Goal: Task Accomplishment & Management: Manage account settings

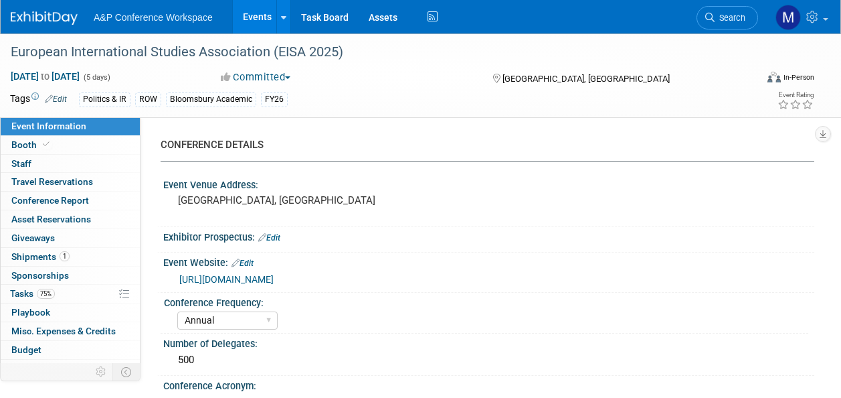
select select "Annual"
select select "Level 2"
select select "In-Person Booth"
select select "Politics & International Relations"
select select "Bloomsbury Academic"
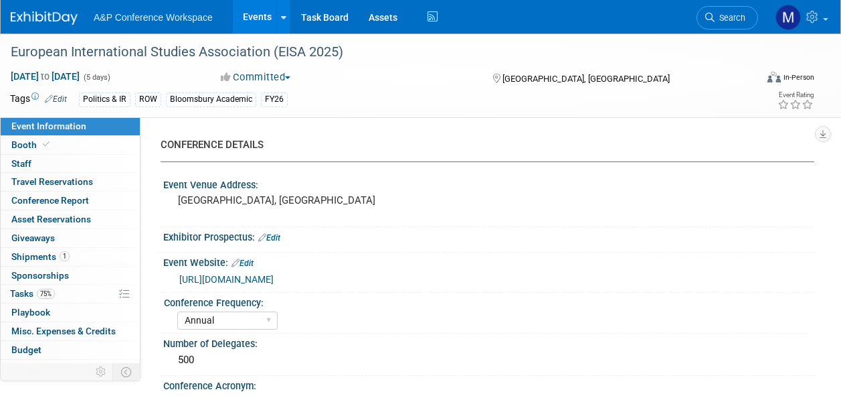
select select "[PERSON_NAME]"
select select "Brand/Subject Presence​"
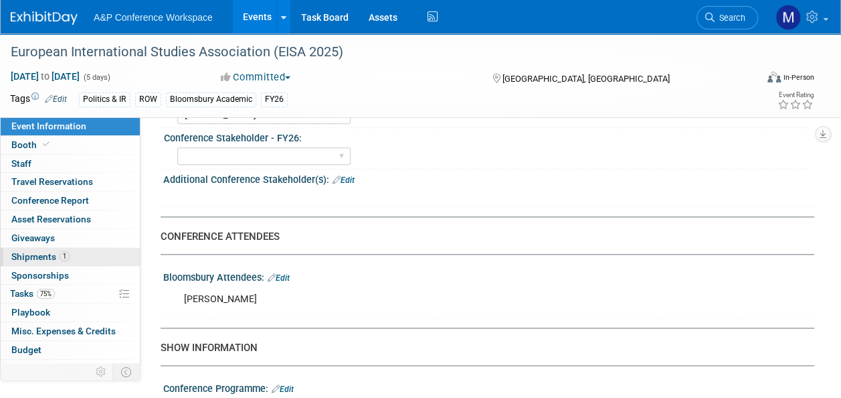
click at [83, 256] on link "1 Shipments 1" at bounding box center [70, 257] width 139 height 18
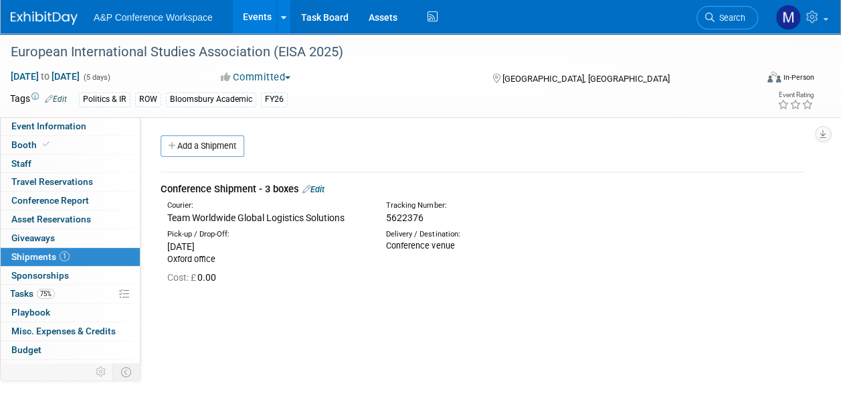
click at [316, 189] on link "Edit" at bounding box center [314, 189] width 22 height 10
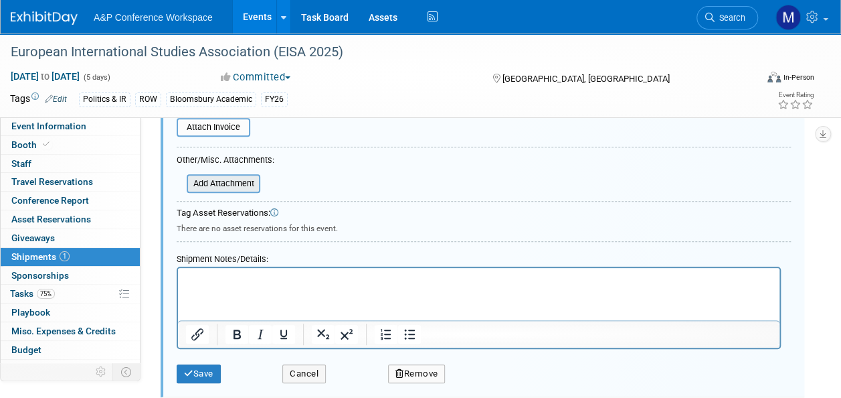
scroll to position [354, 0]
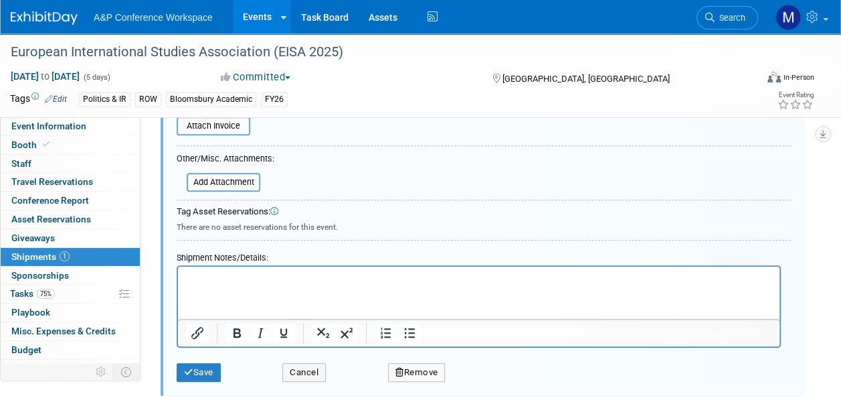
click at [195, 280] on p "Rich Text Area. Press ALT-0 for help." at bounding box center [479, 278] width 586 height 13
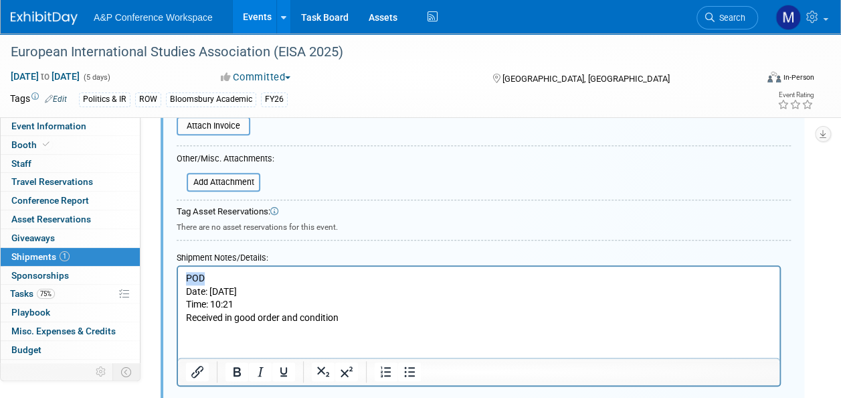
drag, startPoint x: 226, startPoint y: 277, endPoint x: 143, endPoint y: 277, distance: 82.3
click at [178, 277] on html "POD Date: [DATE] Time: 10:21 Received in good order and condition" at bounding box center [479, 295] width 602 height 58
click at [241, 367] on icon "Bold" at bounding box center [237, 371] width 16 height 16
click at [281, 370] on icon "Underline" at bounding box center [283, 371] width 7 height 9
click at [222, 324] on html "POD Date: [DATE] Time: 10:21 Received in good order and condition" at bounding box center [479, 295] width 602 height 58
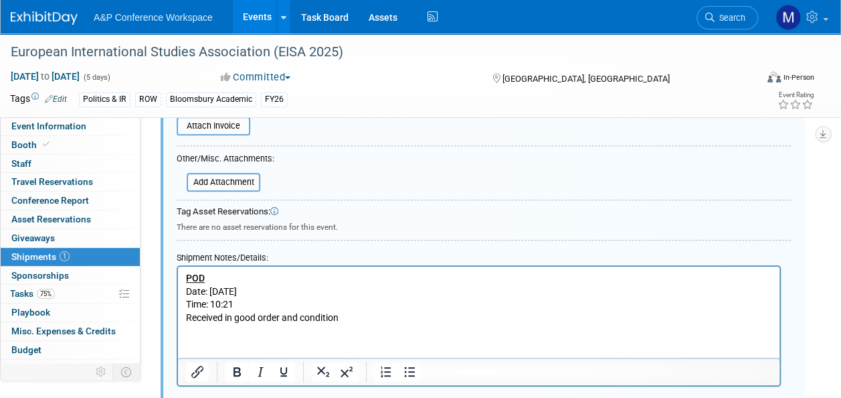
scroll to position [488, 0]
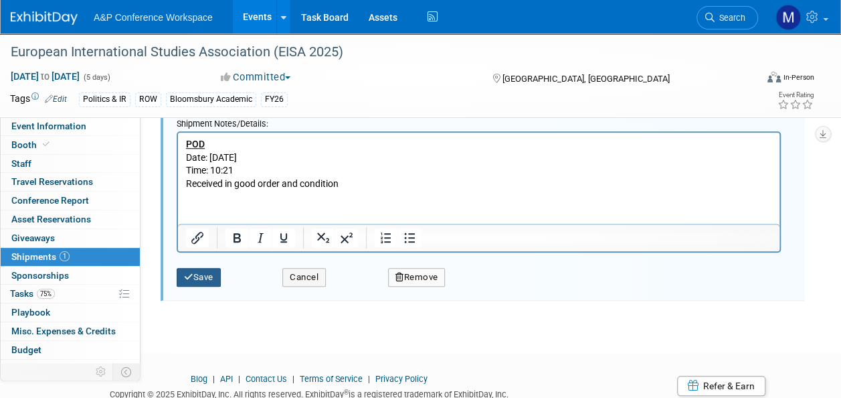
click at [207, 273] on button "Save" at bounding box center [199, 277] width 44 height 19
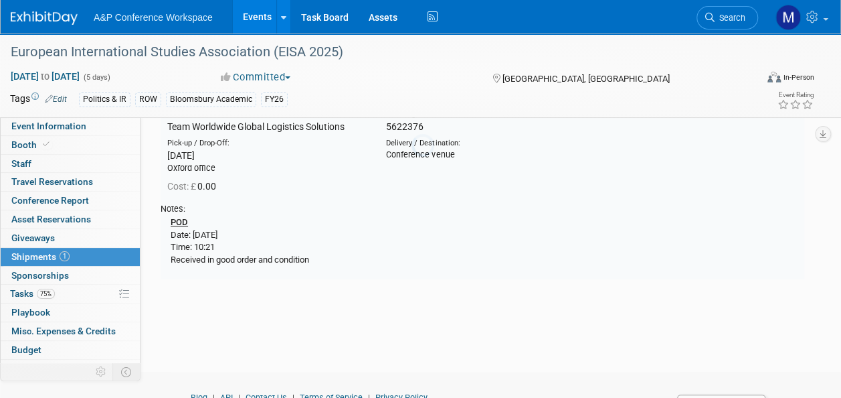
scroll to position [19, 0]
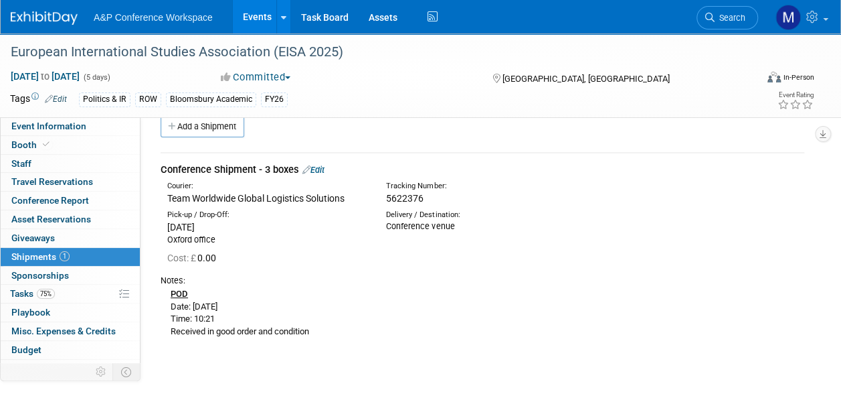
click at [321, 169] on link "Edit" at bounding box center [314, 170] width 22 height 10
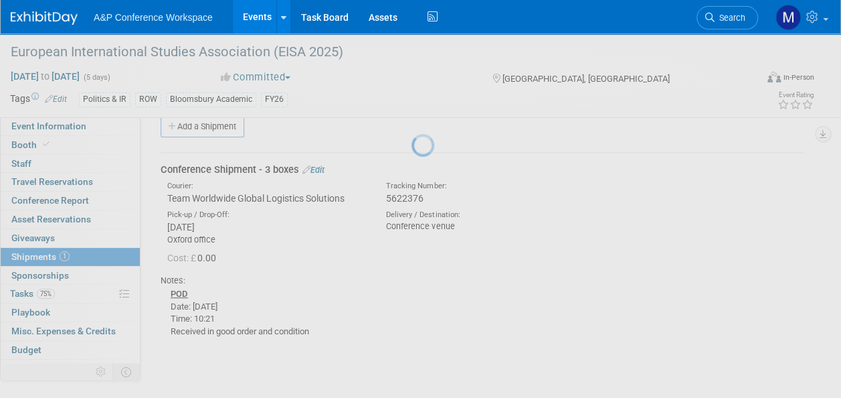
select select "7"
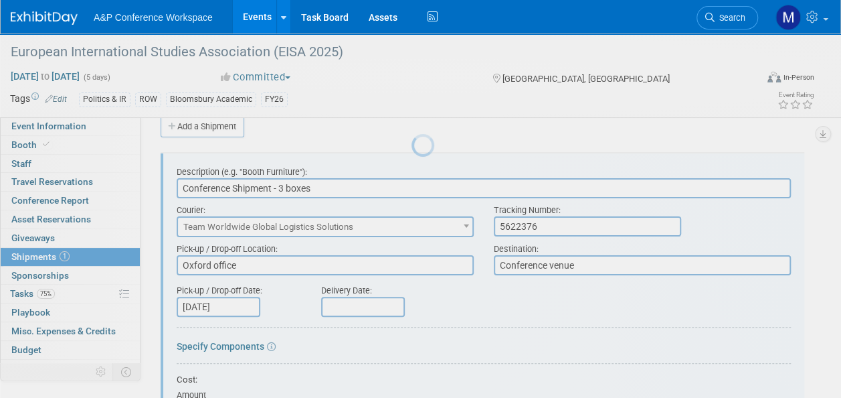
scroll to position [0, 0]
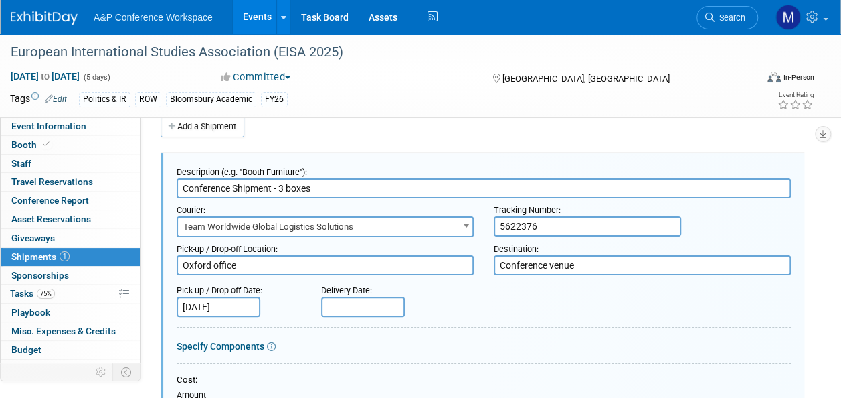
click at [380, 307] on input "text" at bounding box center [363, 307] width 84 height 20
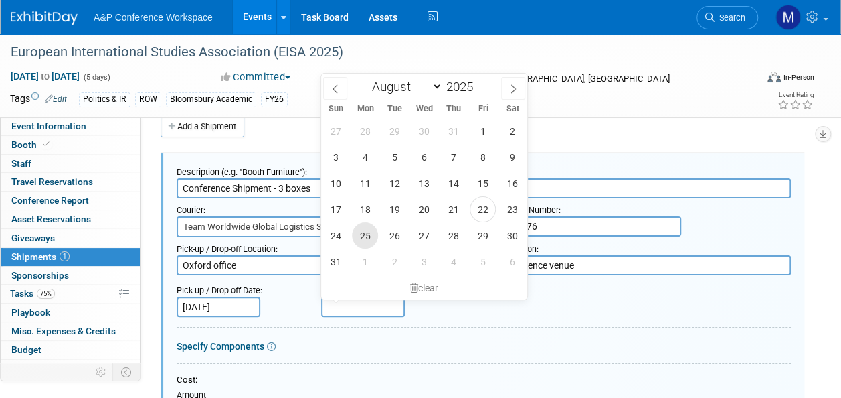
click at [374, 236] on span "25" at bounding box center [365, 235] width 26 height 26
type input "[DATE]"
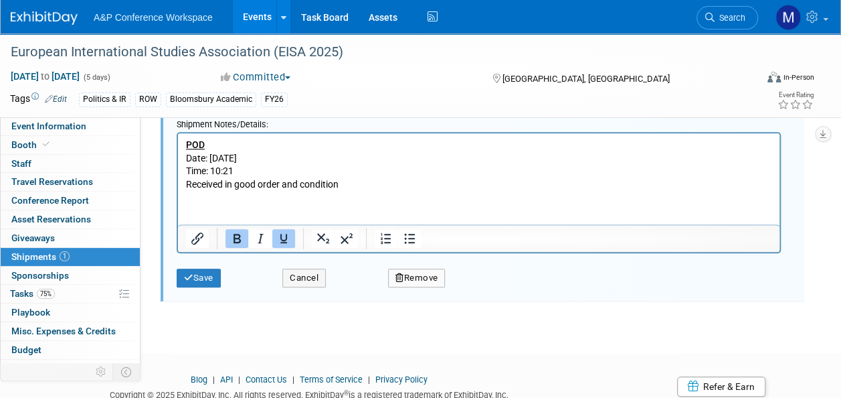
scroll to position [488, 0]
click at [197, 282] on button "Save" at bounding box center [199, 277] width 44 height 19
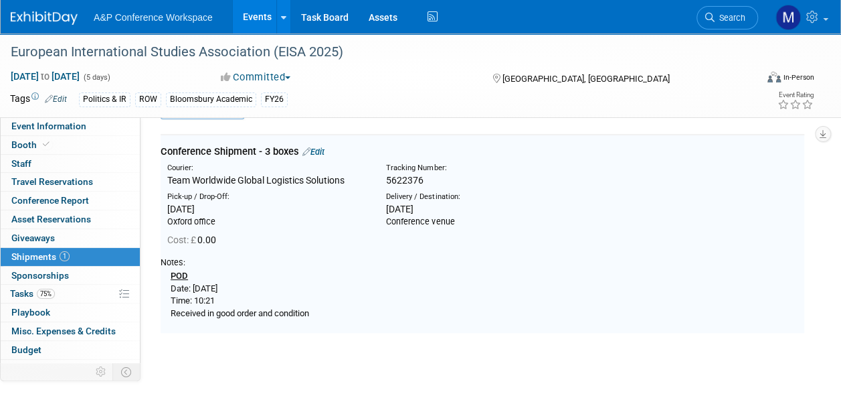
scroll to position [19, 0]
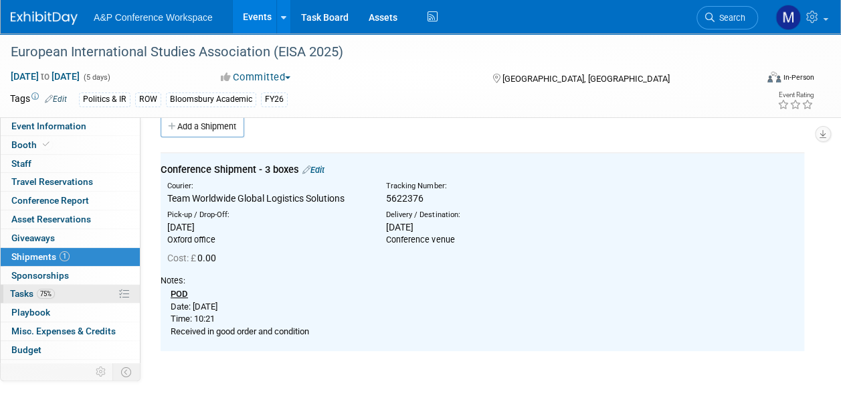
click at [92, 286] on link "75% Tasks 75%" at bounding box center [70, 293] width 139 height 18
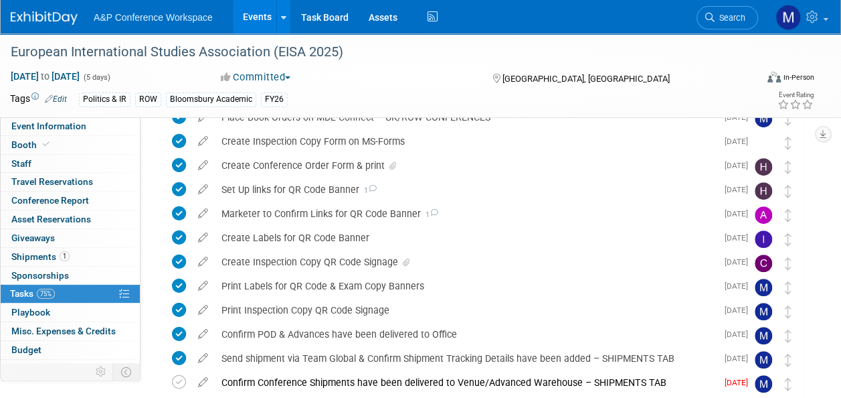
scroll to position [268, 0]
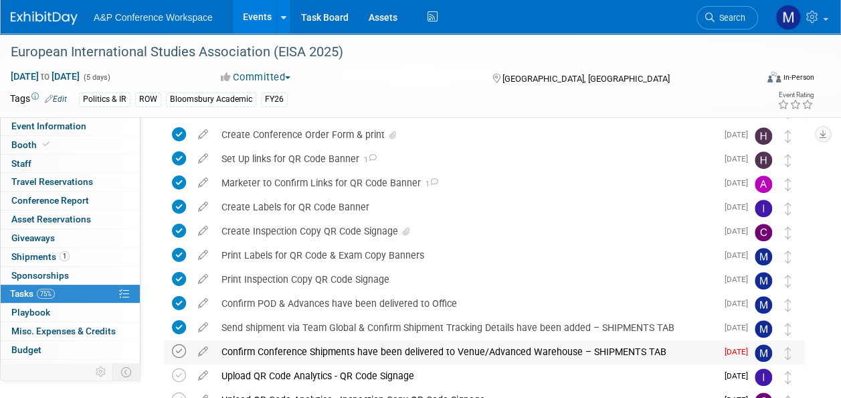
click at [178, 351] on icon at bounding box center [179, 351] width 14 height 14
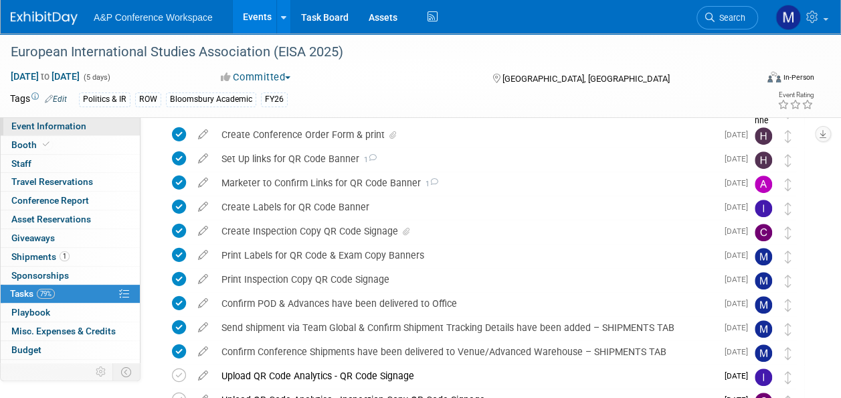
click at [92, 131] on link "Event Information" at bounding box center [70, 126] width 139 height 18
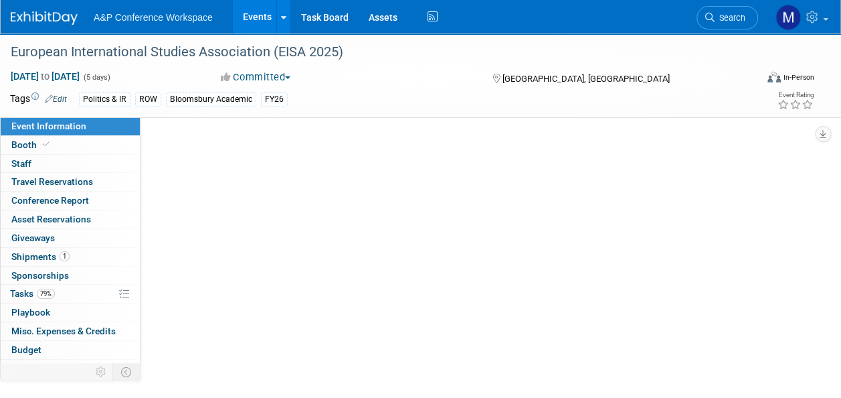
scroll to position [0, 0]
select select "Annual"
select select "Level 2"
select select "In-Person Booth"
select select "Politics & International Relations"
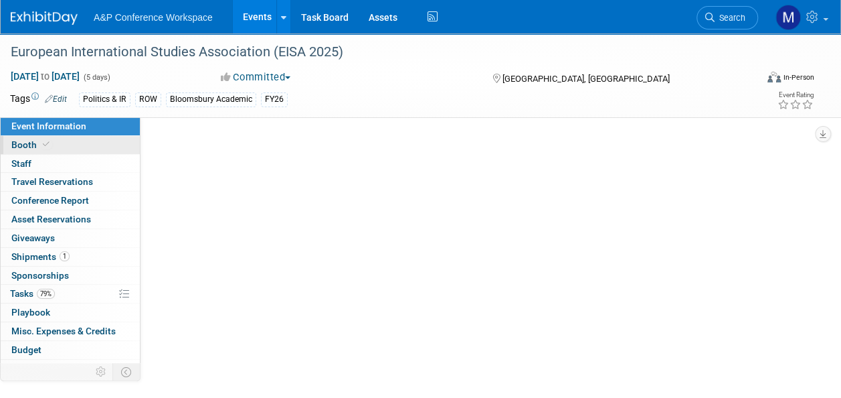
select select "Bloomsbury Academic"
select select "[PERSON_NAME]"
select select "Brand/Subject Presence​"
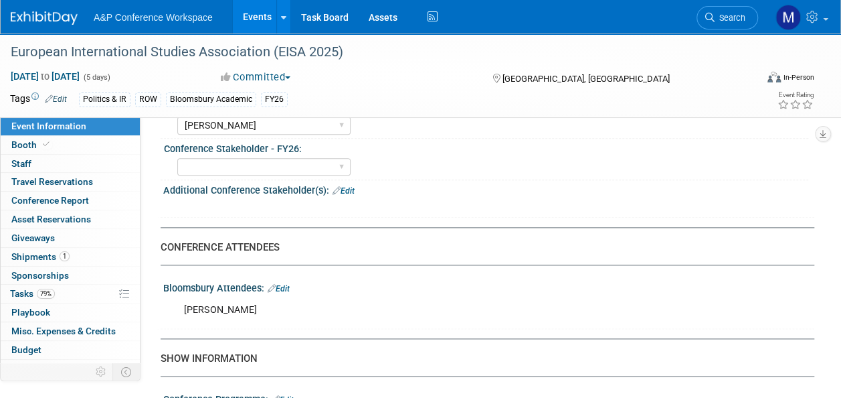
scroll to position [736, 0]
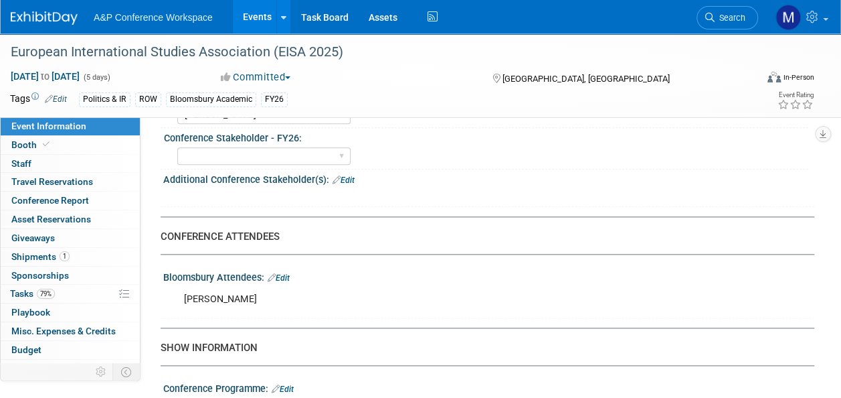
click at [723, 22] on link "Search" at bounding box center [728, 17] width 62 height 23
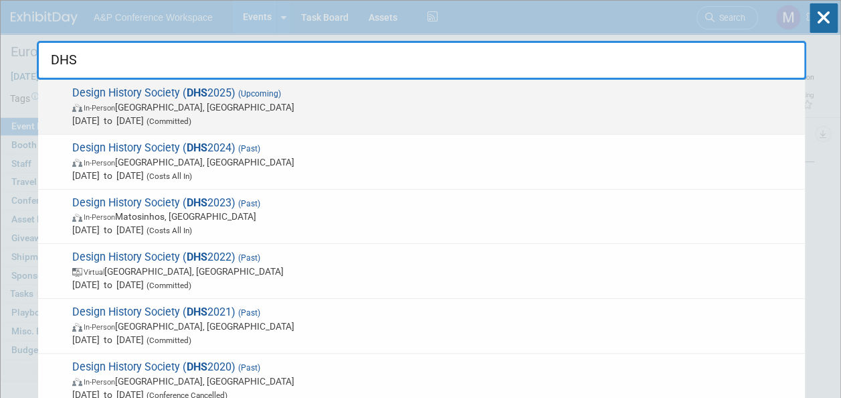
type input "DHS"
click at [191, 96] on strong "DHS" at bounding box center [197, 92] width 21 height 13
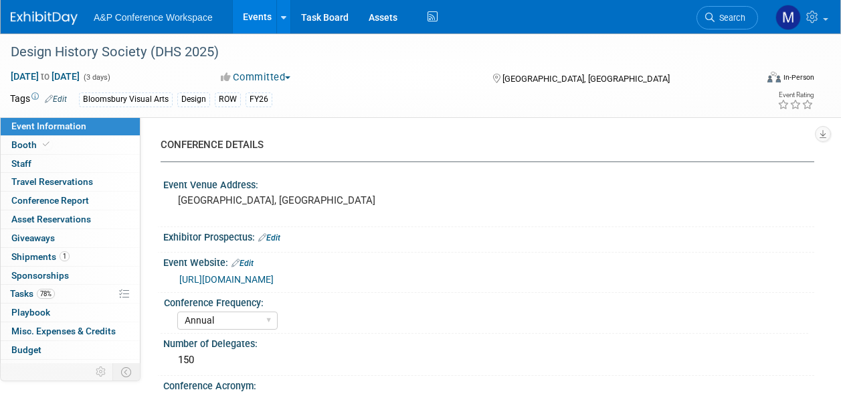
select select "Annual"
select select "Level 2"
select select "In-Person Booth"
select select "Design"
select select "Bloomsbury Visual Arts"
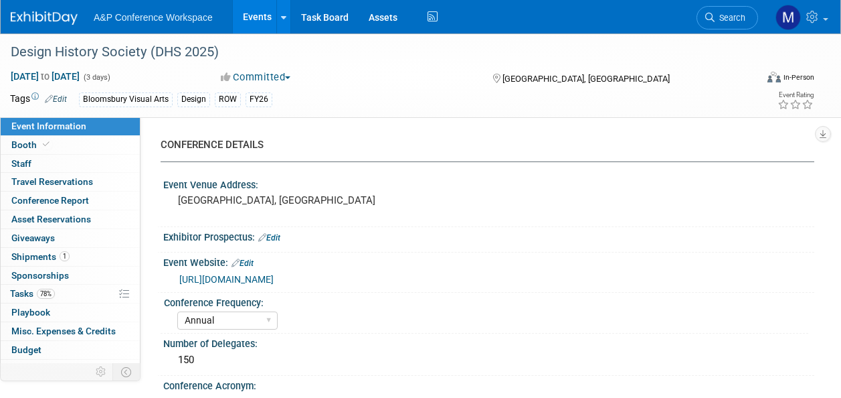
select select "[PERSON_NAME]"
select select "Networking/Commissioning"
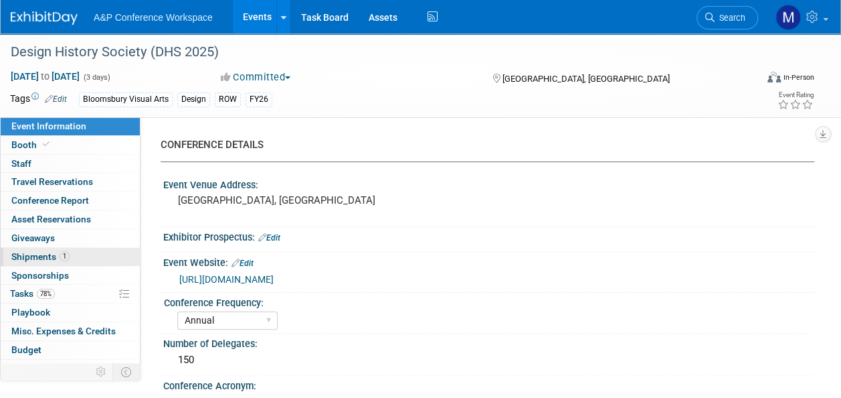
click at [61, 259] on span "1" at bounding box center [65, 256] width 10 height 10
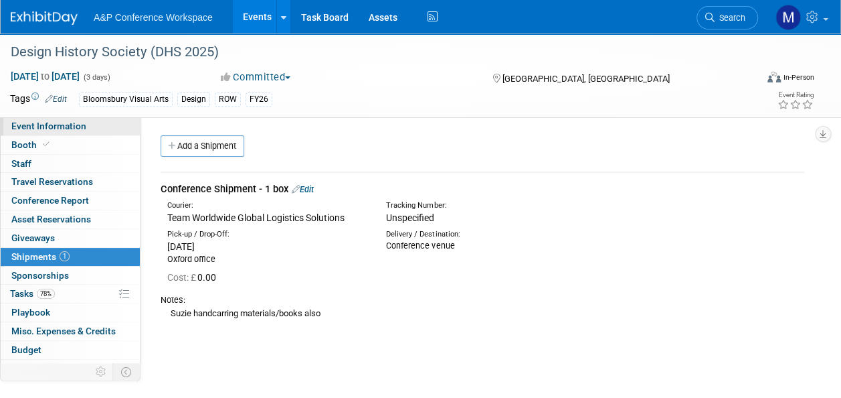
click at [94, 118] on link "Event Information" at bounding box center [70, 126] width 139 height 18
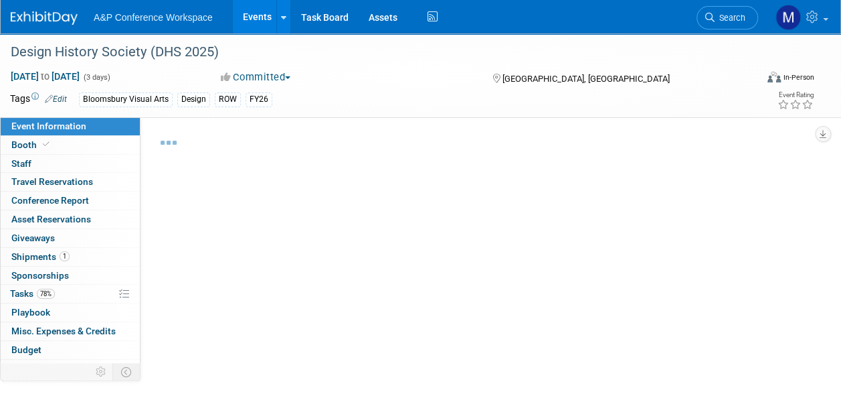
select select "Annual"
select select "Level 2"
select select "In-Person Booth"
select select "Design"
select select "Bloomsbury Visual Arts"
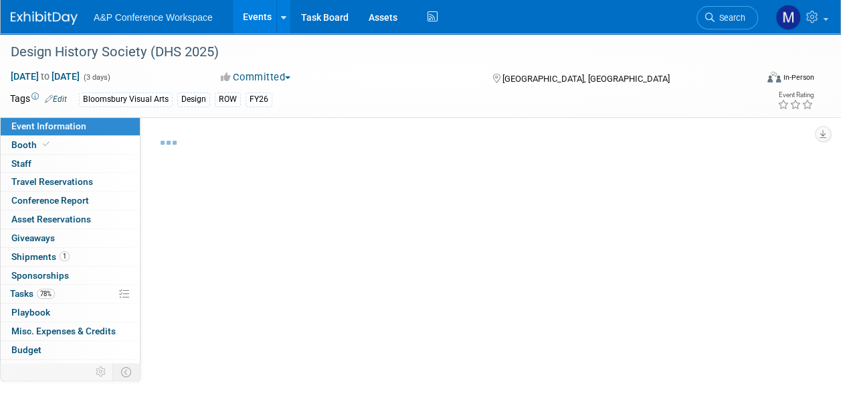
select select "[PERSON_NAME]"
select select "Networking/Commissioning"
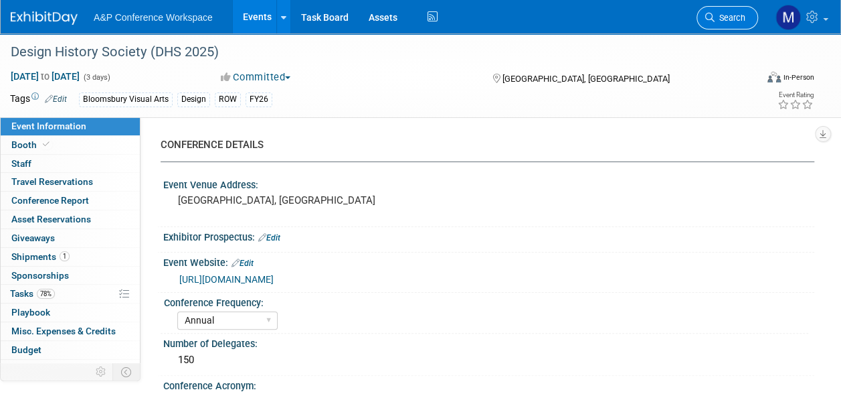
click at [728, 15] on span "Search" at bounding box center [730, 18] width 31 height 10
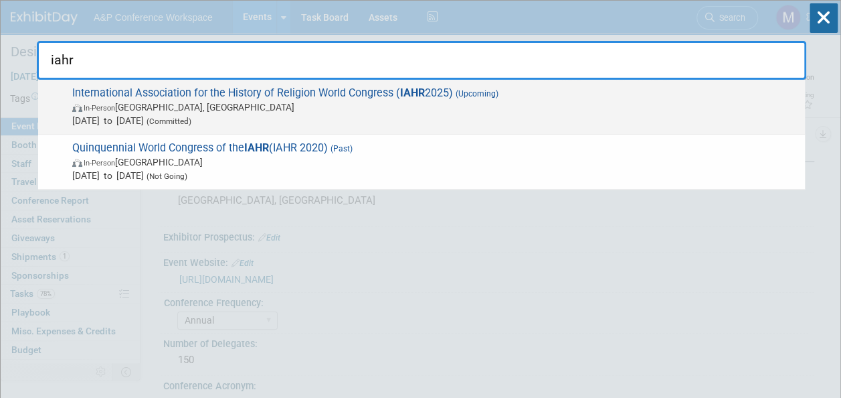
type input "iahr"
click at [440, 94] on span "International Association for the History of Religion World Congress ( IAHR 202…" at bounding box center [433, 106] width 730 height 41
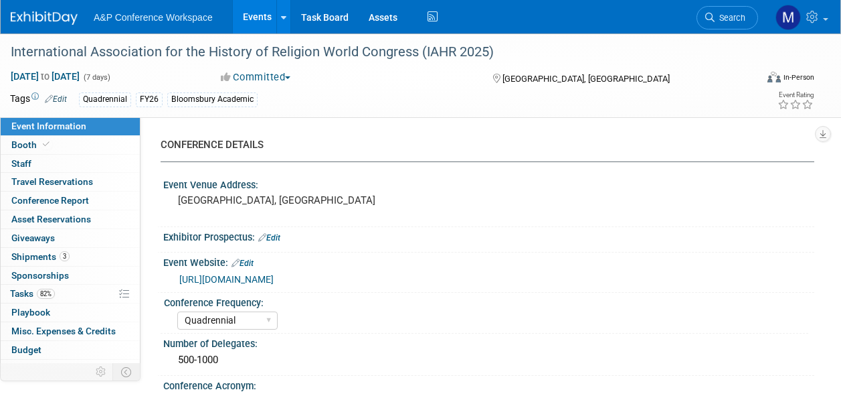
select select "Quadrennial"
select select "Level 2"
select select "In-Person Booth"
select select "Religious Studies"
select select "Bloomsbury Academic"
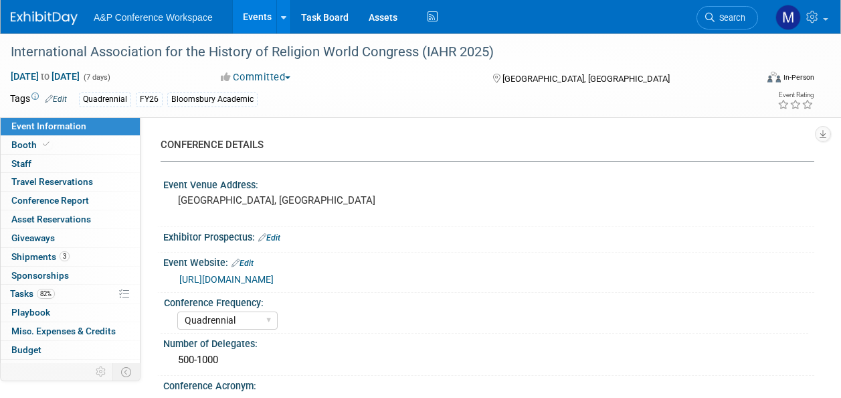
select select "[PERSON_NAME]"
select select "Networking/Commissioning"
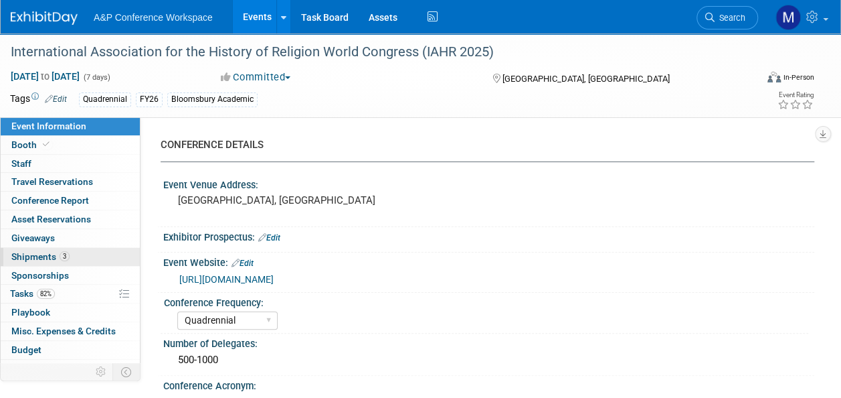
click at [83, 250] on link "3 Shipments 3" at bounding box center [70, 257] width 139 height 18
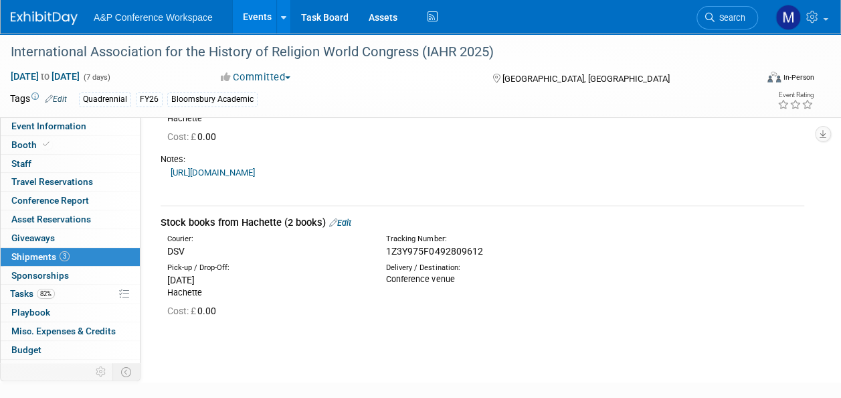
scroll to position [402, 0]
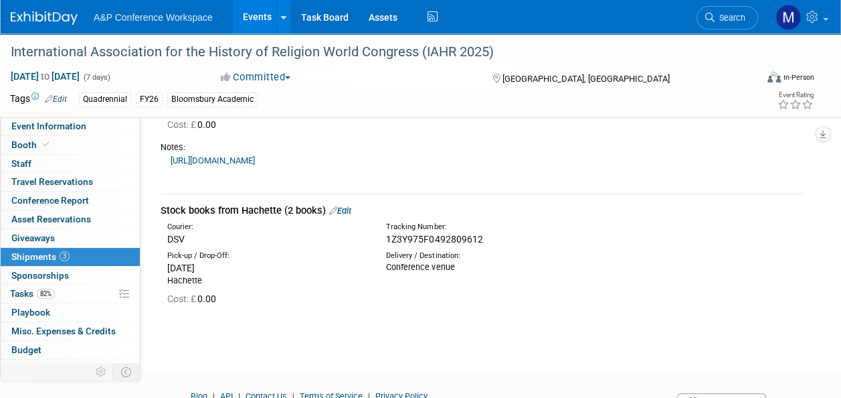
click at [349, 216] on link "Edit" at bounding box center [340, 210] width 22 height 10
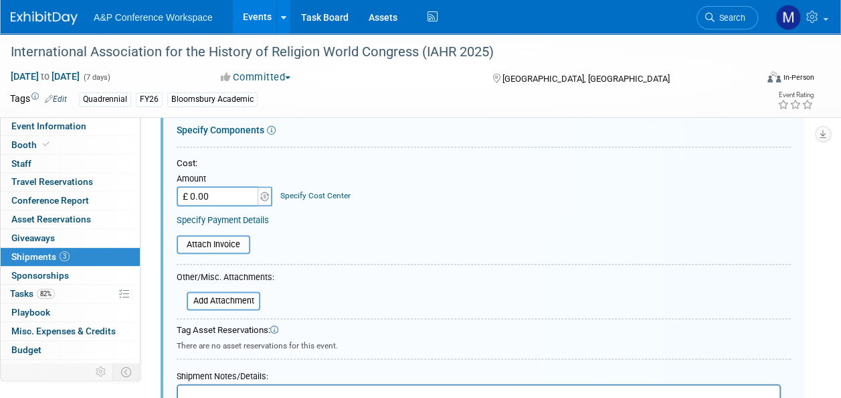
scroll to position [723, 0]
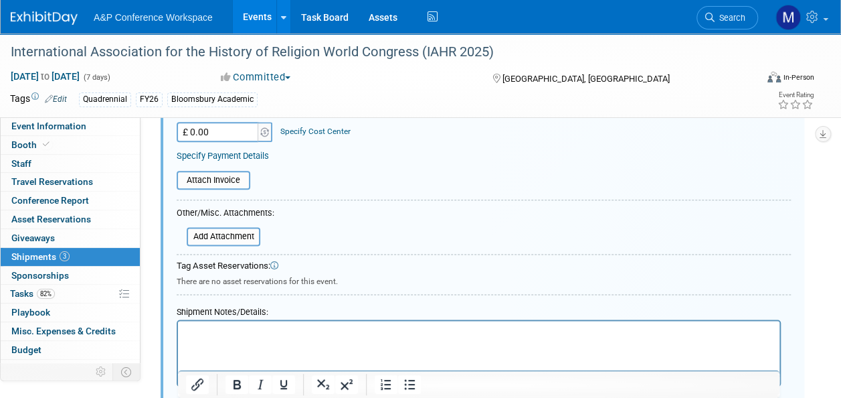
click at [226, 331] on p "Rich Text Area. Press ALT-0 for help." at bounding box center [479, 332] width 586 height 13
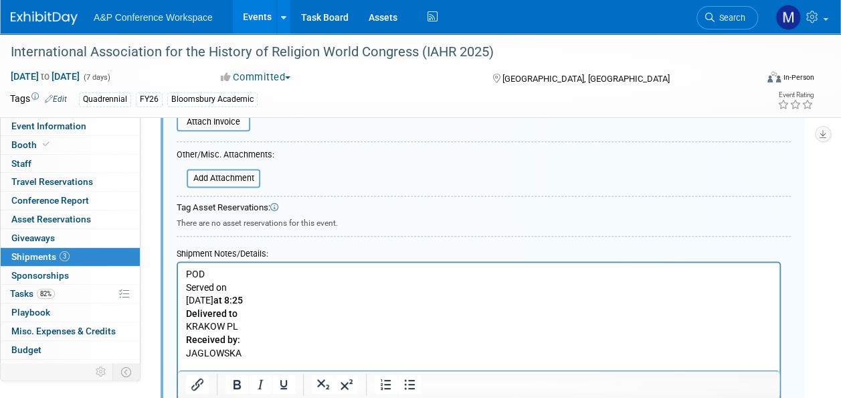
drag, startPoint x: 233, startPoint y: 286, endPoint x: 191, endPoint y: 288, distance: 41.5
click at [191, 288] on p "Served on" at bounding box center [479, 287] width 586 height 13
click at [187, 301] on p "Monday, August 25 at 8:25" at bounding box center [479, 300] width 586 height 13
click at [310, 288] on b "at 8:25" at bounding box center [294, 287] width 29 height 11
click at [364, 282] on p "Delivered on Monday, August 25 at 08:25" at bounding box center [479, 287] width 586 height 13
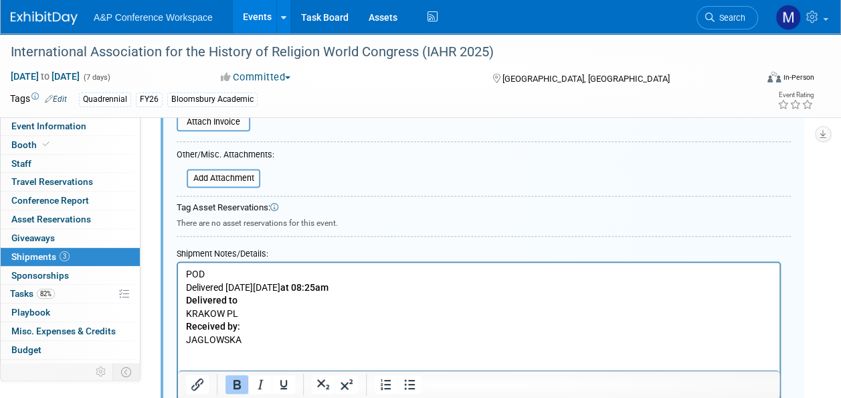
scroll to position [848, 0]
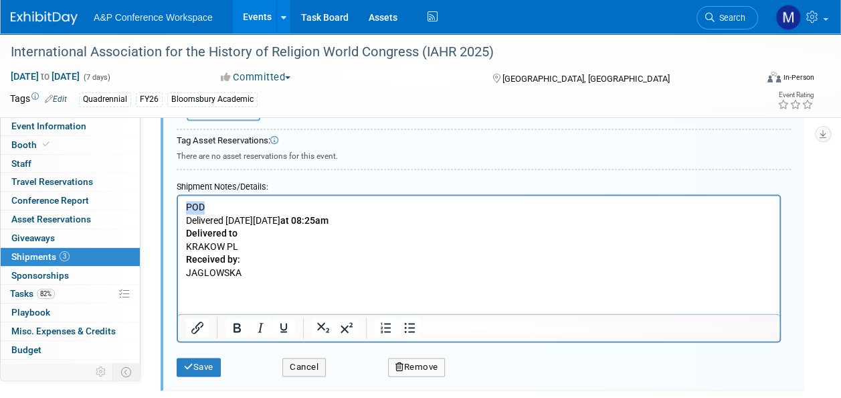
drag, startPoint x: 221, startPoint y: 206, endPoint x: 187, endPoint y: 207, distance: 33.5
click at [187, 207] on p "POD" at bounding box center [479, 207] width 586 height 13
click at [240, 335] on icon "Bold" at bounding box center [237, 327] width 16 height 16
click at [283, 335] on icon "Underline" at bounding box center [284, 327] width 16 height 16
click at [194, 376] on button "Save" at bounding box center [199, 366] width 44 height 19
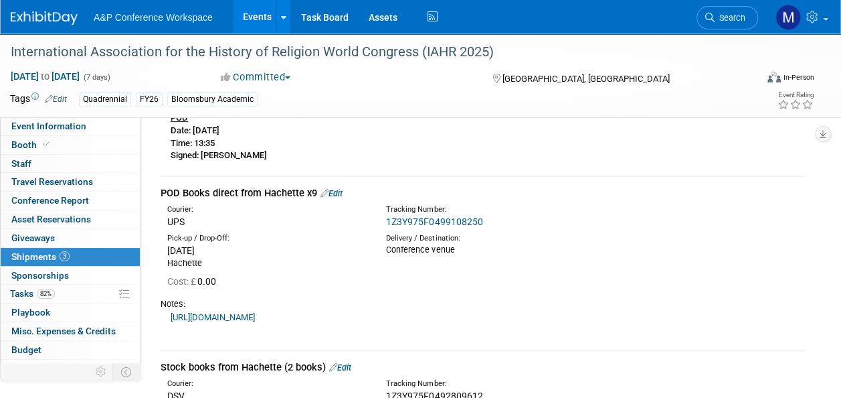
scroll to position [244, 0]
click at [336, 193] on link "Edit" at bounding box center [332, 194] width 22 height 10
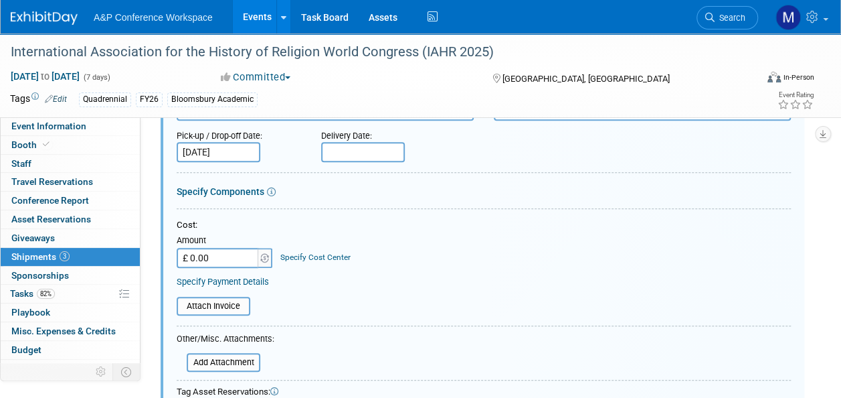
scroll to position [402, 0]
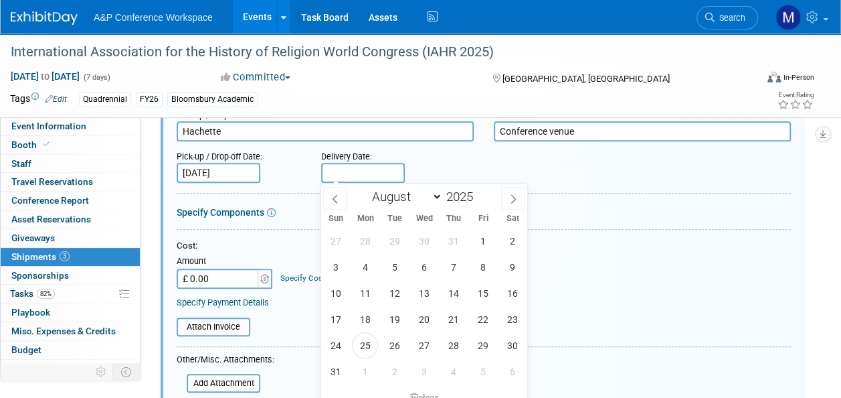
click at [369, 174] on input "text" at bounding box center [363, 173] width 84 height 20
click at [369, 347] on span "25" at bounding box center [365, 345] width 26 height 26
type input "[DATE]"
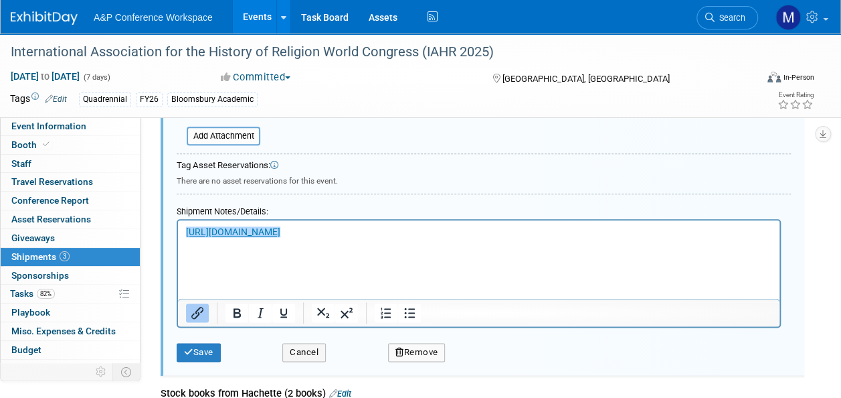
scroll to position [670, 0]
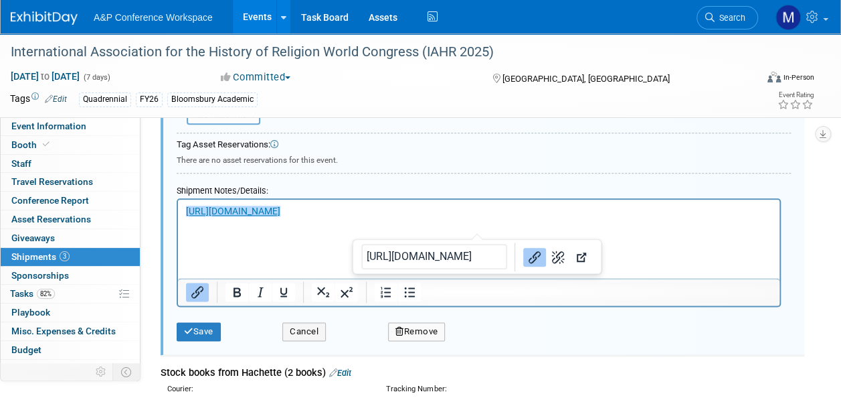
click at [178, 223] on html "﻿https://www.ups.com/track?HTMLVersion=5.0&loc=en_GB&Requester=UPSHome&tracknum…" at bounding box center [479, 214] width 602 height 31
click at [174, 221] on div "Description (e.g. "Booth Furniture"): POD Books direct from Hachette x9 Courier…" at bounding box center [483, 53] width 644 height 603
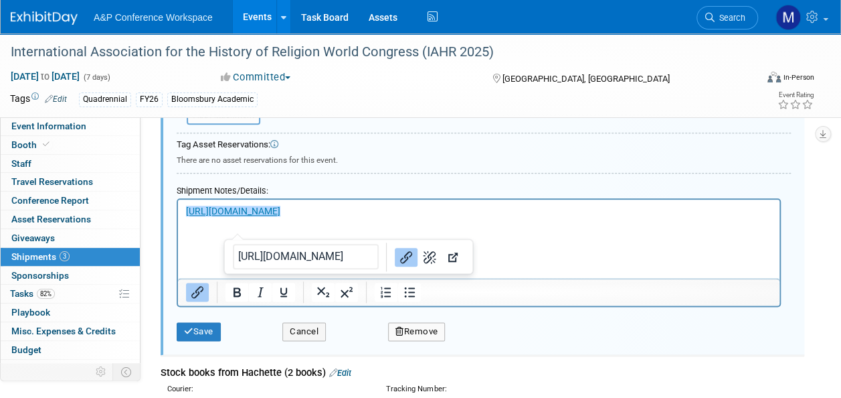
drag, startPoint x: 162, startPoint y: 212, endPoint x: 340, endPoint y: 409, distance: 265.9
click at [178, 212] on html "https://www.ups.com/track?HTMLVersion=5.0&loc=en_GB&Requester=UPSHome&tracknum=…" at bounding box center [479, 214] width 602 height 31
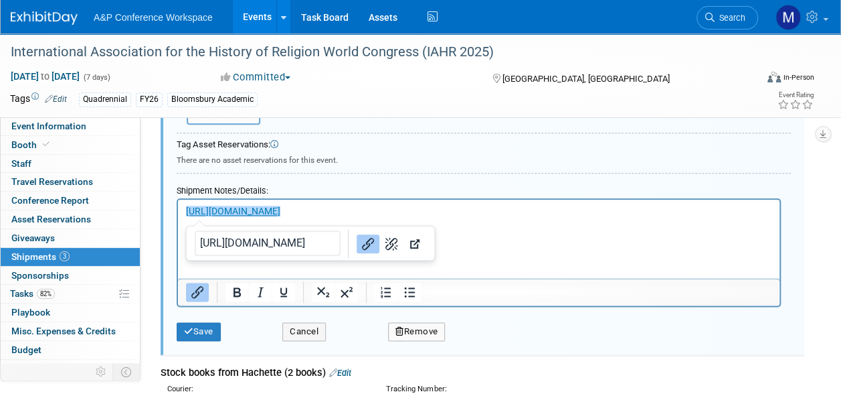
click at [162, 209] on div "Description (e.g. "Booth Furniture"): POD Books direct from Hachette x9 Courier…" at bounding box center [483, 53] width 644 height 603
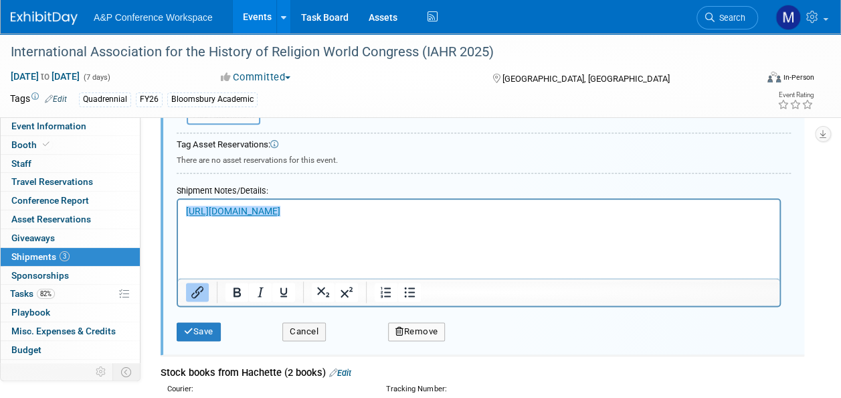
drag, startPoint x: 162, startPoint y: 209, endPoint x: 162, endPoint y: 202, distance: 7.4
click at [162, 202] on div "Description (e.g. "Booth Furniture"): POD Books direct from Hachette x9 Courier…" at bounding box center [483, 53] width 644 height 603
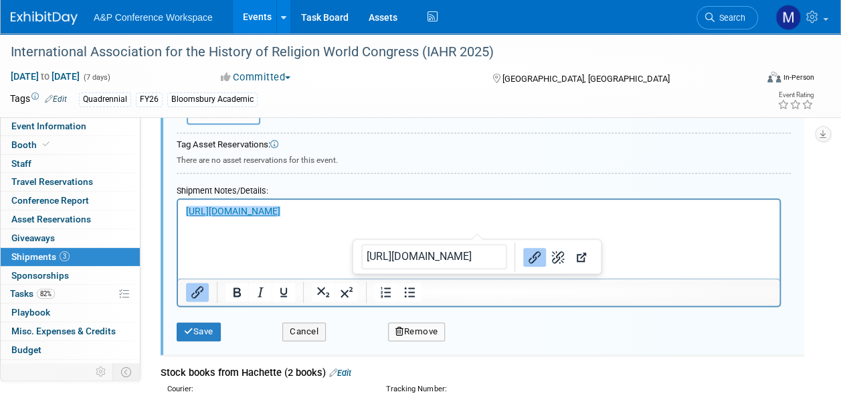
drag, startPoint x: 761, startPoint y: 226, endPoint x: 312, endPoint y: 408, distance: 484.4
click at [178, 210] on html "﻿https://www.ups.com/track?HTMLVersion=5.0&loc=en_GB&Requester=UPSHome&tracknum…" at bounding box center [479, 214] width 602 height 31
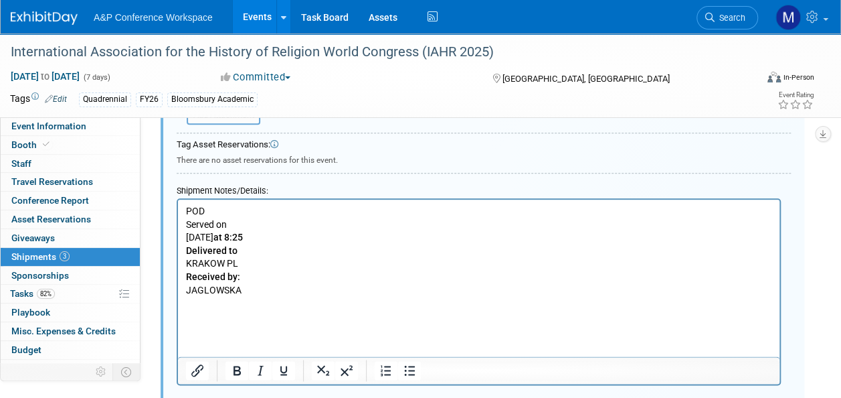
click at [187, 225] on p "Served on" at bounding box center [479, 224] width 586 height 13
click at [185, 233] on body "POD Served on Monday, August 25 at 8:25 Delivered to KRAKOW PL Received by: JAG…" at bounding box center [479, 264] width 588 height 118
drag, startPoint x: 236, startPoint y: 225, endPoint x: 347, endPoint y: 423, distance: 227.5
click at [178, 225] on html "POD Served on Delivered on Monday, August 25 at 8:25 Delivered to KRAKOW PL Rec…" at bounding box center [479, 260] width 602 height 123
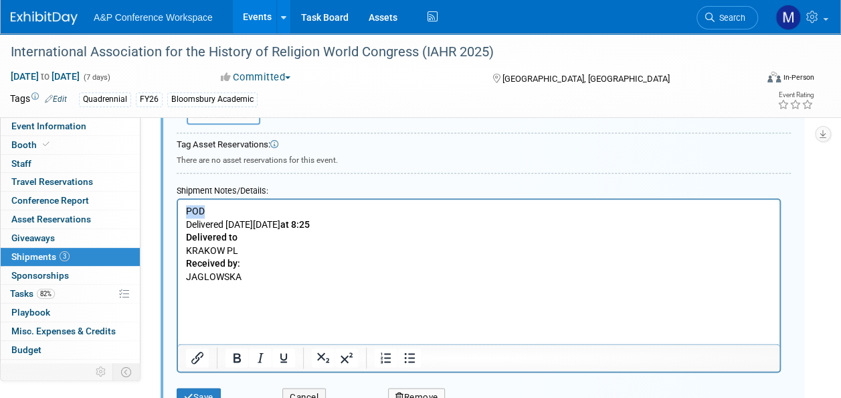
drag, startPoint x: 214, startPoint y: 212, endPoint x: 183, endPoint y: 209, distance: 30.9
click at [183, 209] on html "POD Delivered on Monday, August 25 at 8:25 Delivered to KRAKOW PL Received by: …" at bounding box center [479, 254] width 602 height 110
click at [241, 353] on icon "Bold" at bounding box center [237, 357] width 16 height 16
click at [278, 355] on icon "Underline" at bounding box center [284, 357] width 16 height 16
click at [266, 280] on p "JAGLOWSKA" at bounding box center [479, 276] width 586 height 13
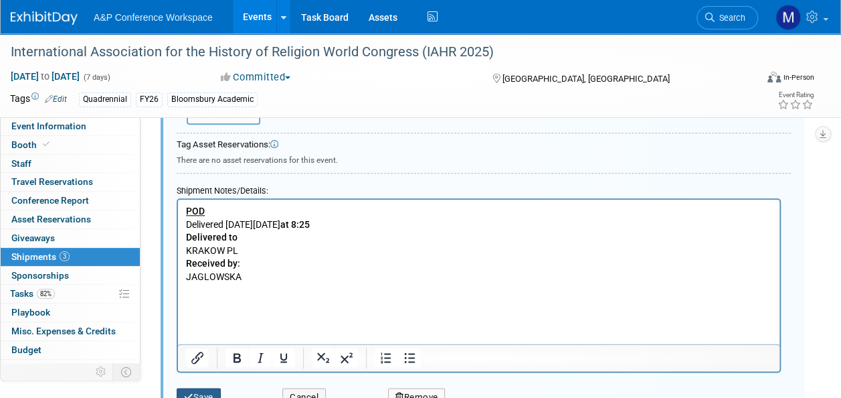
click at [214, 393] on button "Save" at bounding box center [199, 397] width 44 height 19
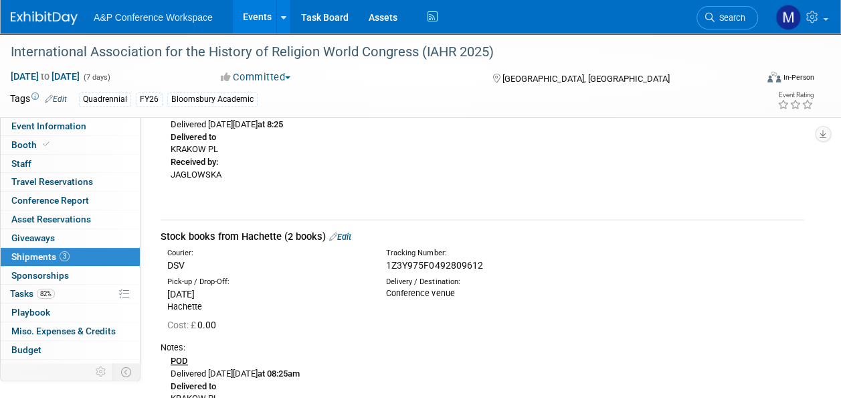
scroll to position [469, 0]
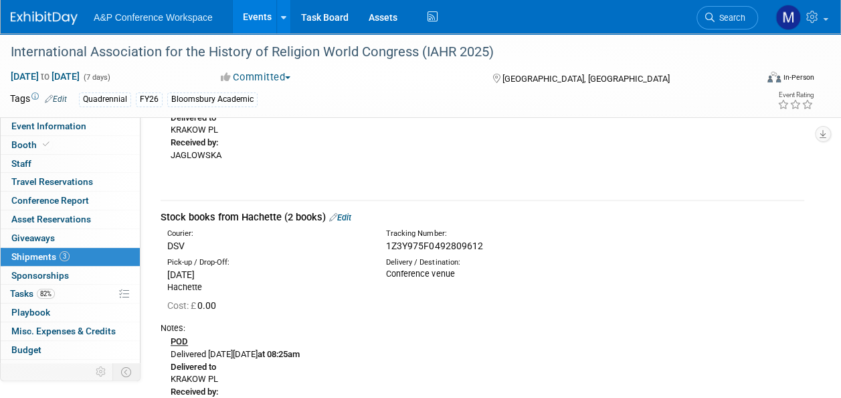
click at [345, 216] on link "Edit" at bounding box center [340, 217] width 22 height 10
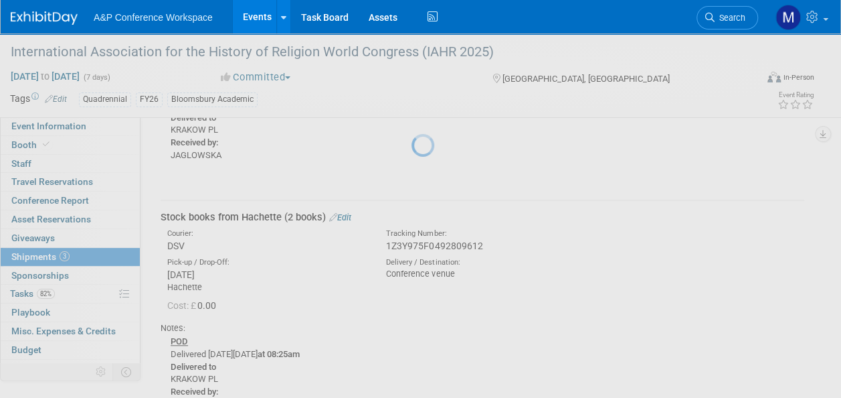
select select "7"
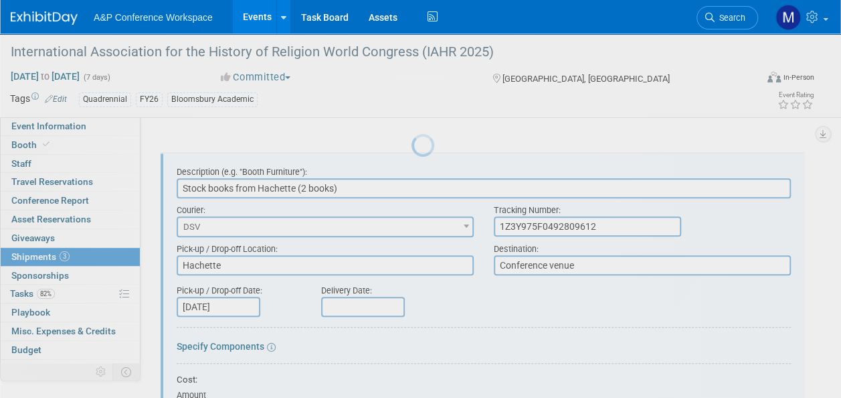
scroll to position [0, 0]
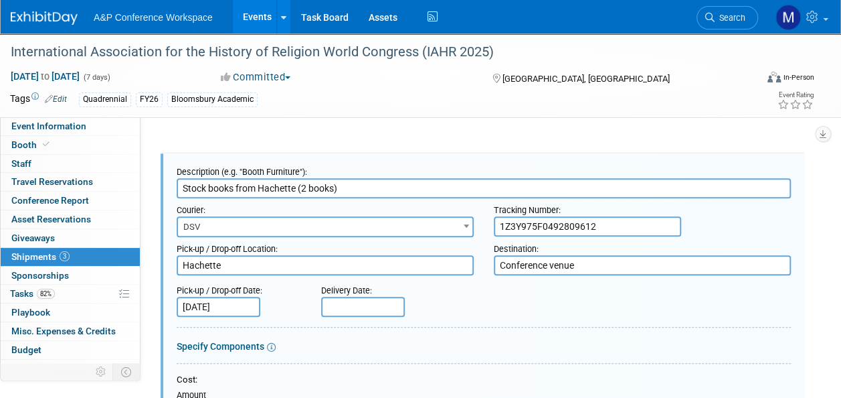
click at [388, 305] on input "text" at bounding box center [363, 307] width 84 height 20
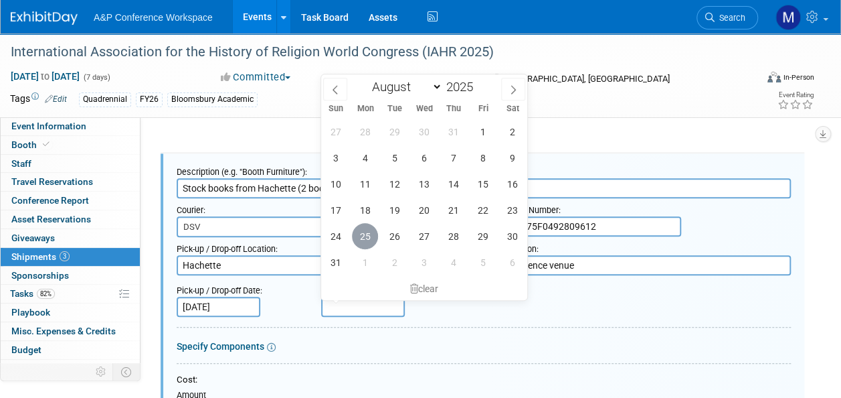
click at [367, 234] on span "25" at bounding box center [365, 236] width 26 height 26
type input "[DATE]"
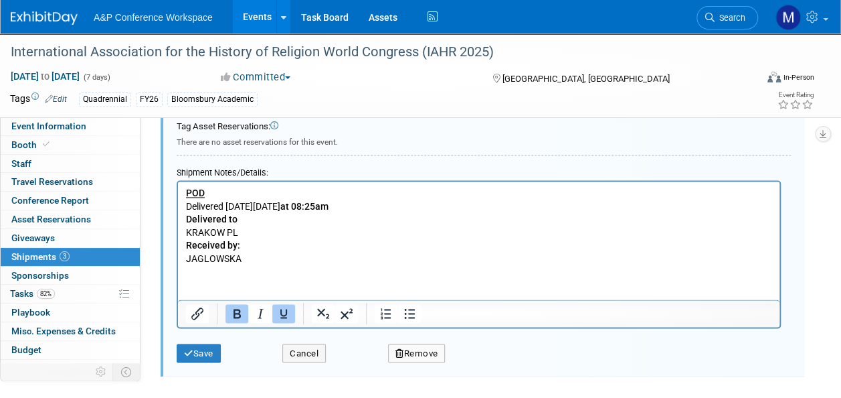
scroll to position [985, 0]
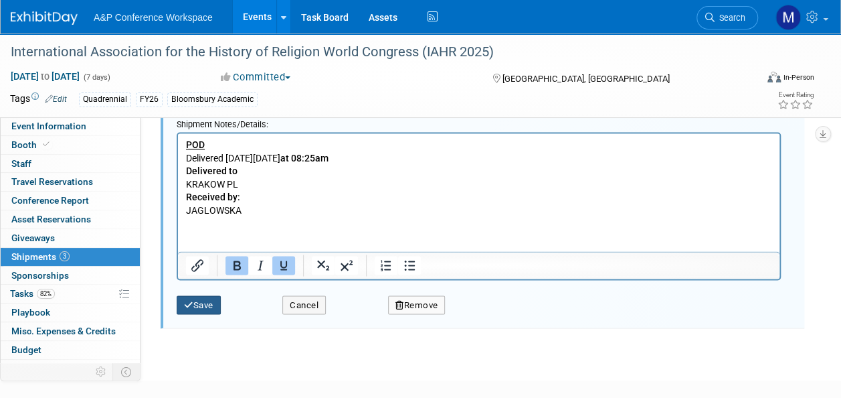
click at [207, 298] on button "Save" at bounding box center [199, 304] width 44 height 19
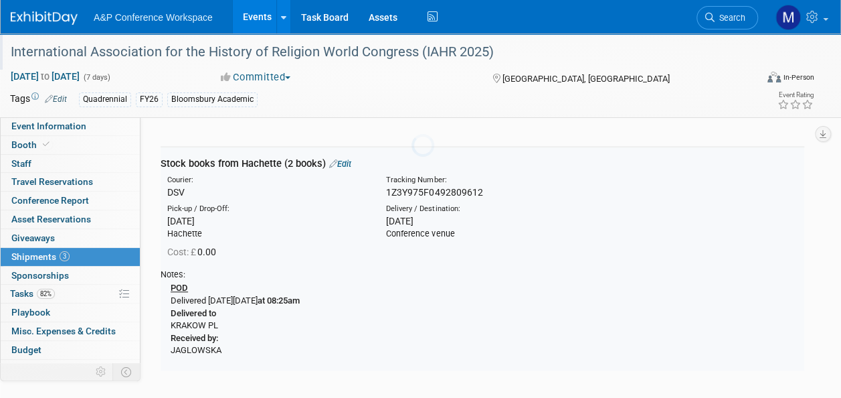
scroll to position [517, 0]
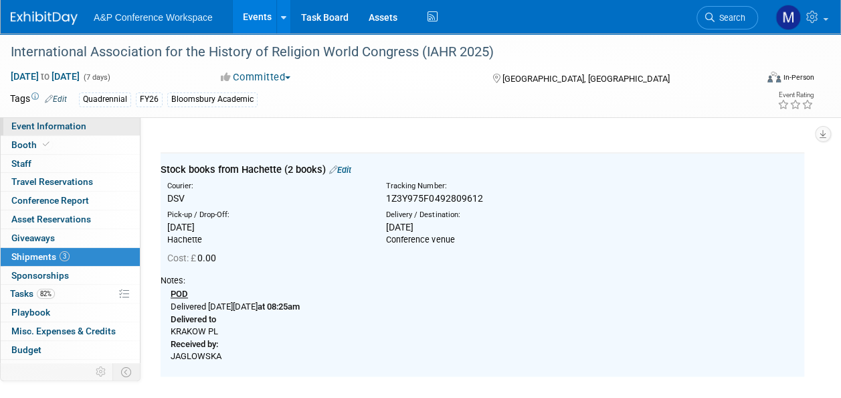
click at [92, 119] on link "Event Information" at bounding box center [70, 126] width 139 height 18
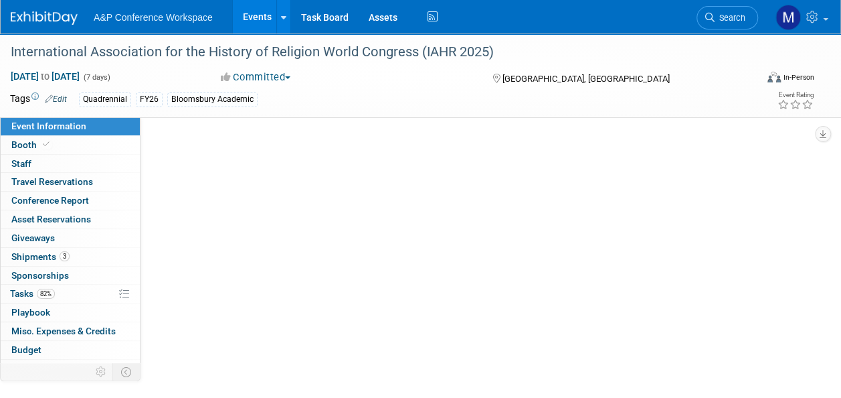
select select "Quadrennial"
select select "Level 2"
select select "In-Person Booth"
select select "Religious Studies"
select select "Bloomsbury Academic"
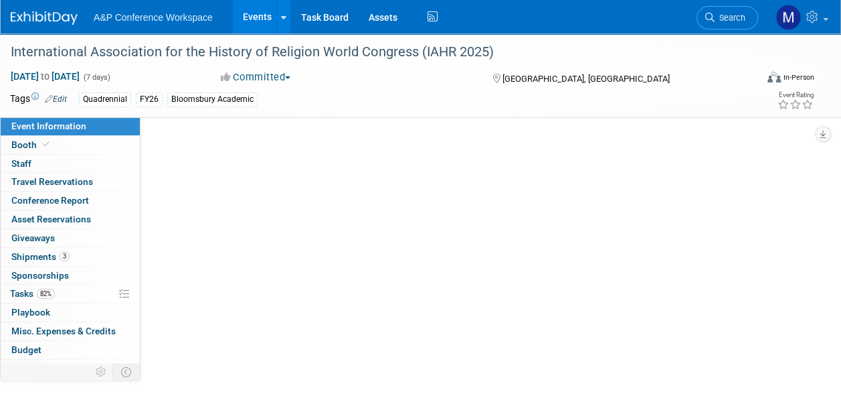
select select "[PERSON_NAME]"
select select "Networking/Commissioning"
